Goal: Navigation & Orientation: Find specific page/section

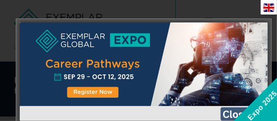
click at [230, 111] on img at bounding box center [243, 113] width 44 height 13
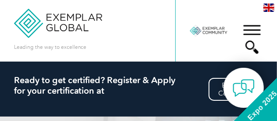
click at [253, 32] on div "▼" at bounding box center [252, 39] width 24 height 44
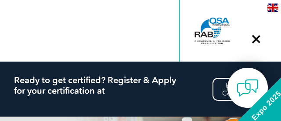
click at [255, 40] on div "▼" at bounding box center [256, 39] width 24 height 44
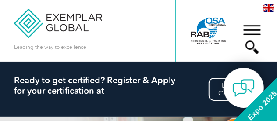
click at [252, 29] on div "▼" at bounding box center [252, 39] width 24 height 44
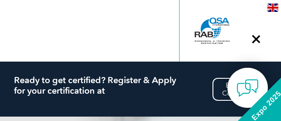
click at [257, 39] on div "▼" at bounding box center [256, 39] width 24 height 44
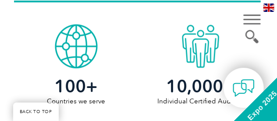
scroll to position [407, 0]
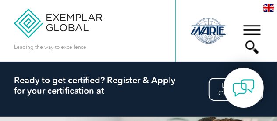
click at [207, 30] on div at bounding box center [208, 31] width 38 height 48
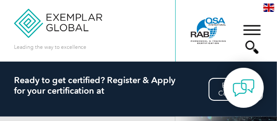
click at [250, 43] on div "▼" at bounding box center [252, 39] width 24 height 44
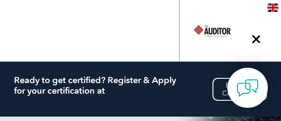
click at [257, 42] on div "▼" at bounding box center [256, 39] width 24 height 44
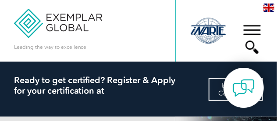
click at [218, 88] on link "Exemplar Community" at bounding box center [236, 89] width 54 height 23
